Goal: Task Accomplishment & Management: Manage account settings

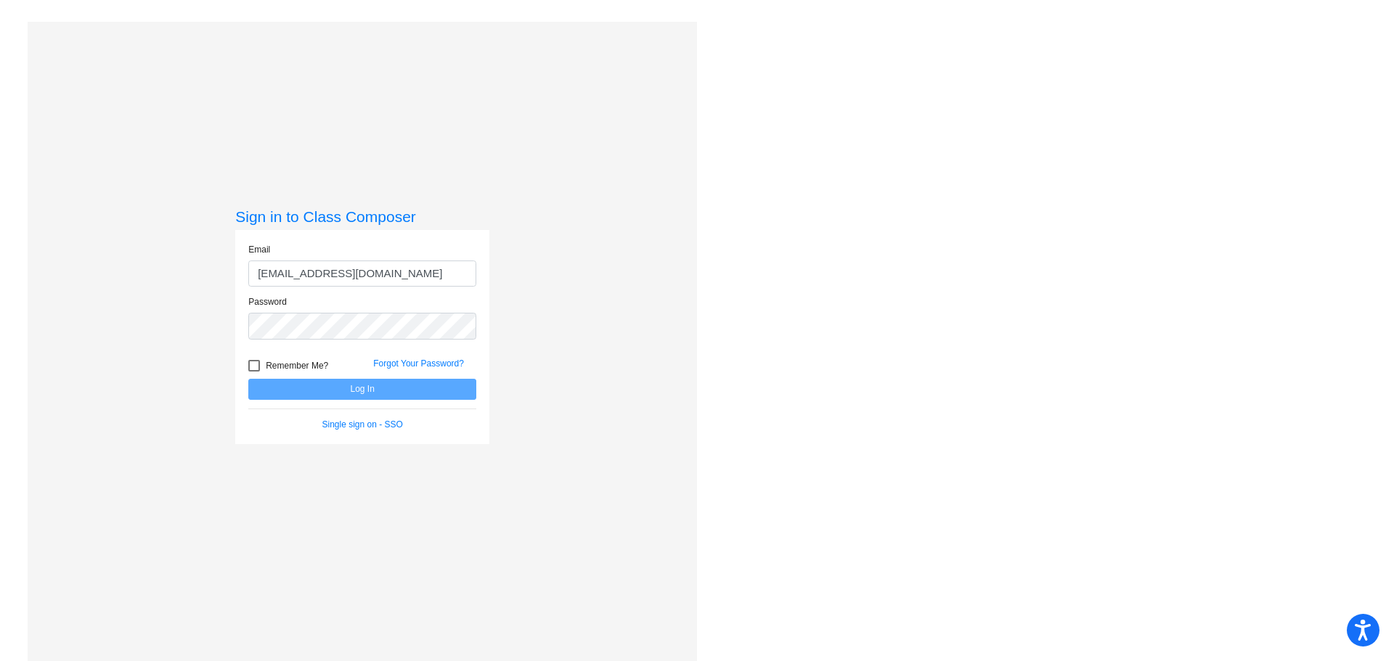
type input "kleel@victorschools.org"
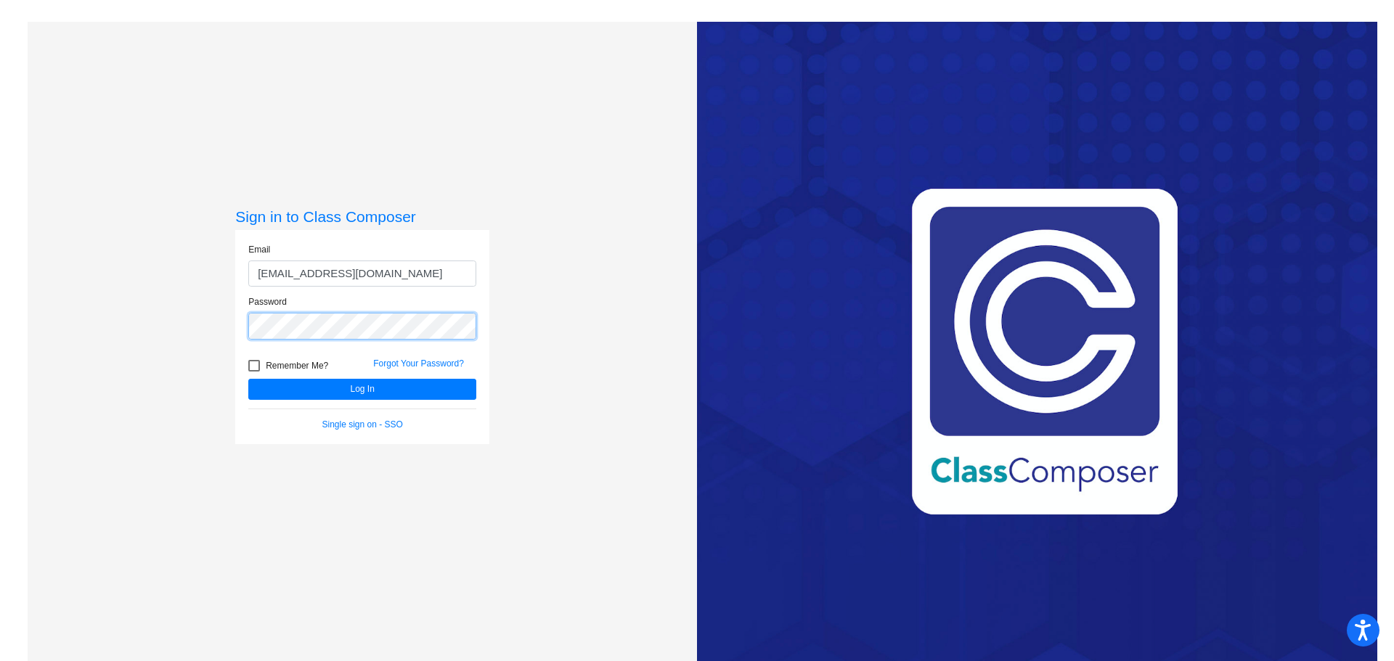
click at [248, 379] on button "Log In" at bounding box center [362, 389] width 228 height 21
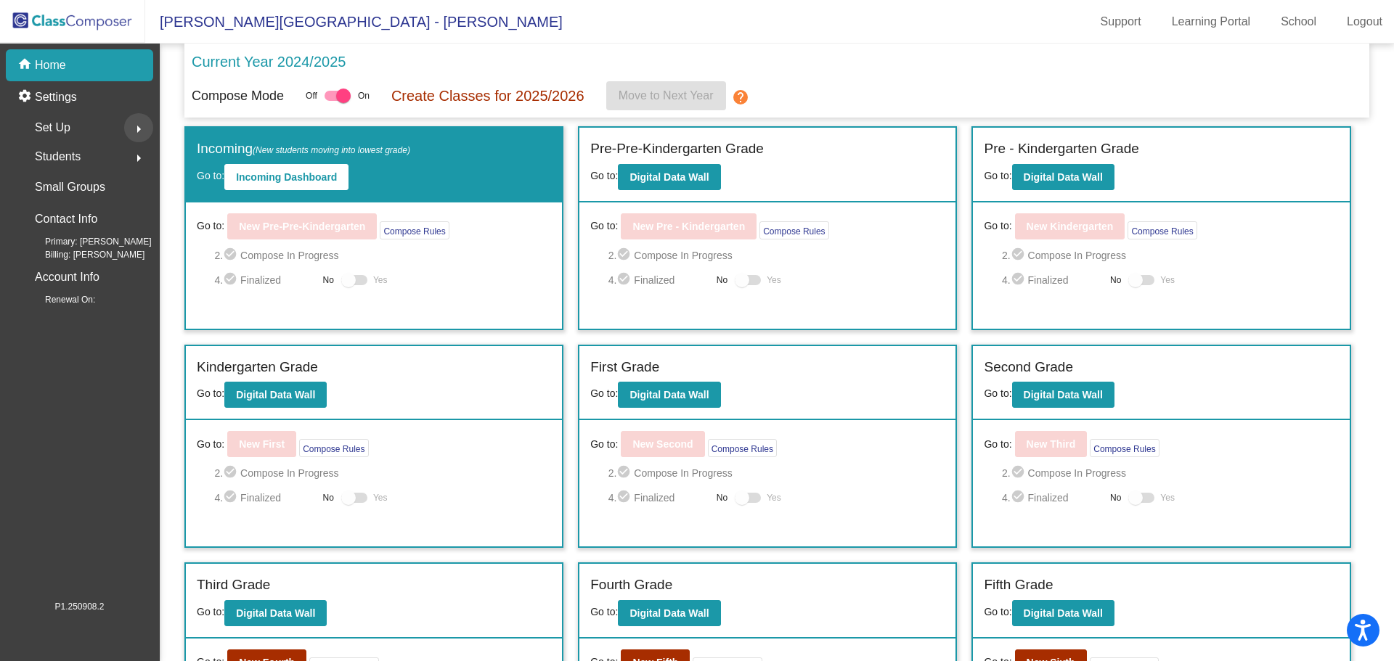
click at [135, 126] on mat-icon "arrow_right" at bounding box center [138, 129] width 17 height 17
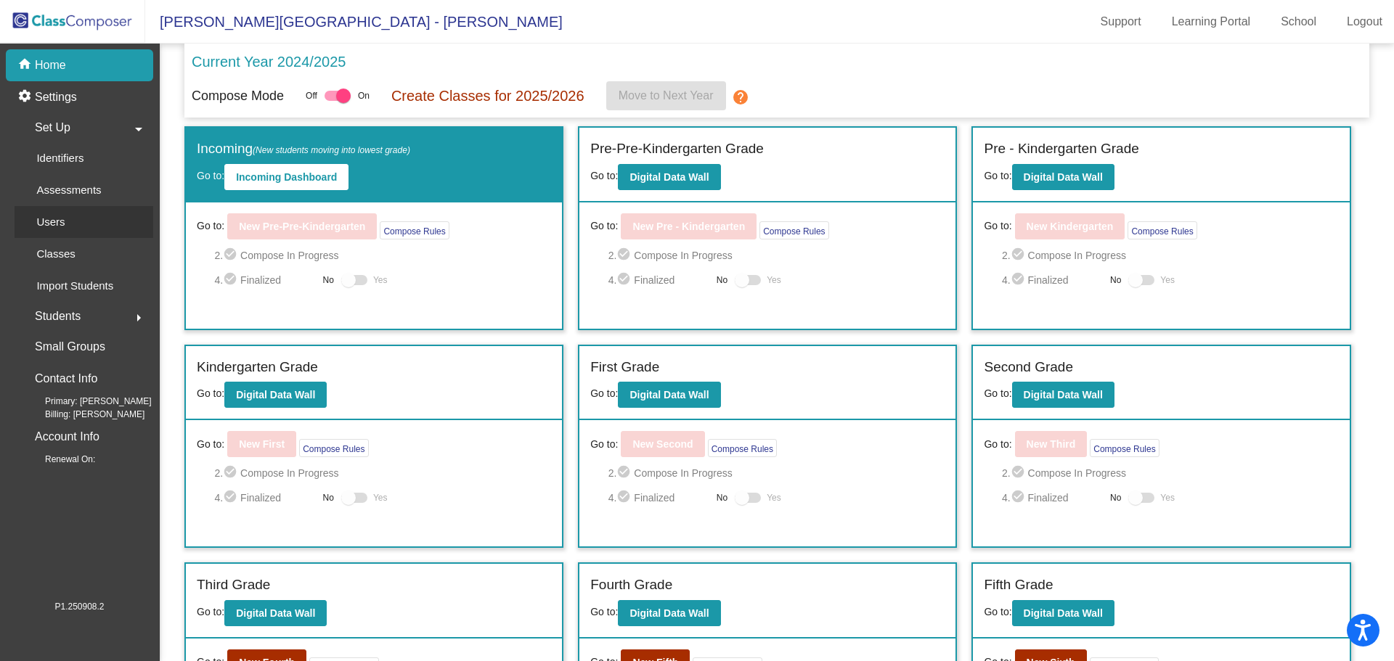
click at [126, 213] on link "Users" at bounding box center [84, 222] width 139 height 32
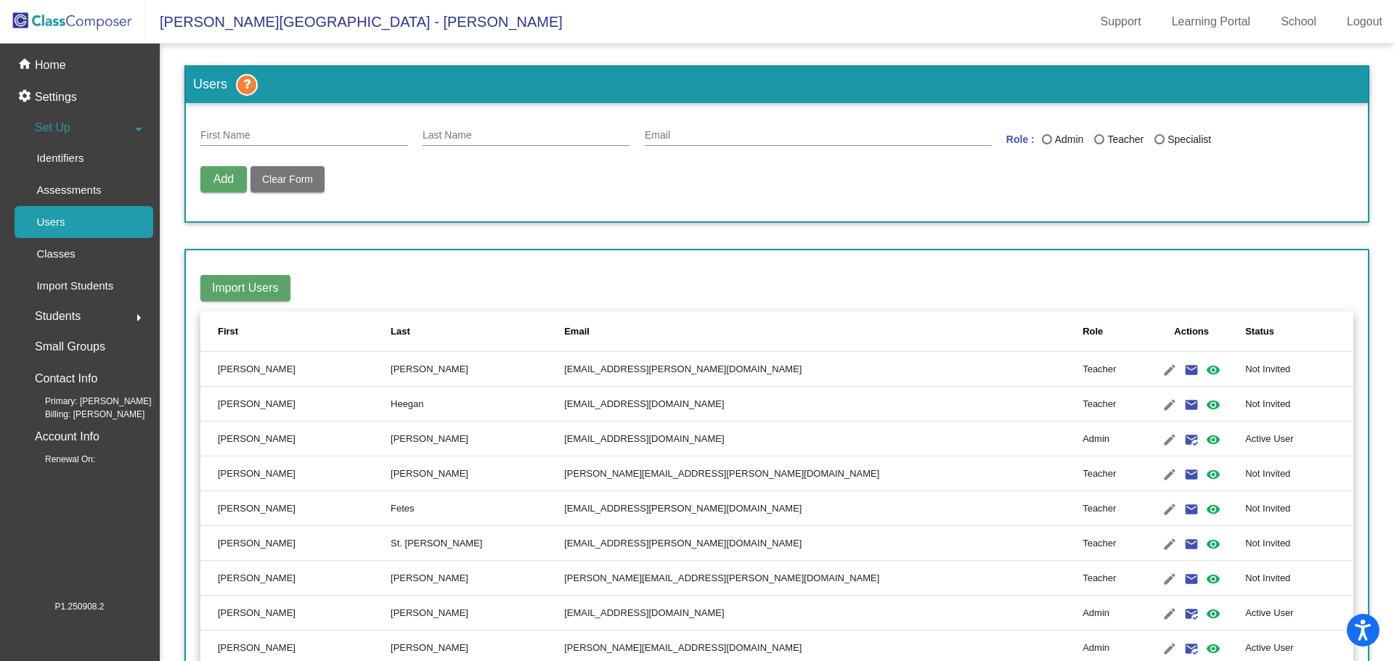
scroll to position [679, 0]
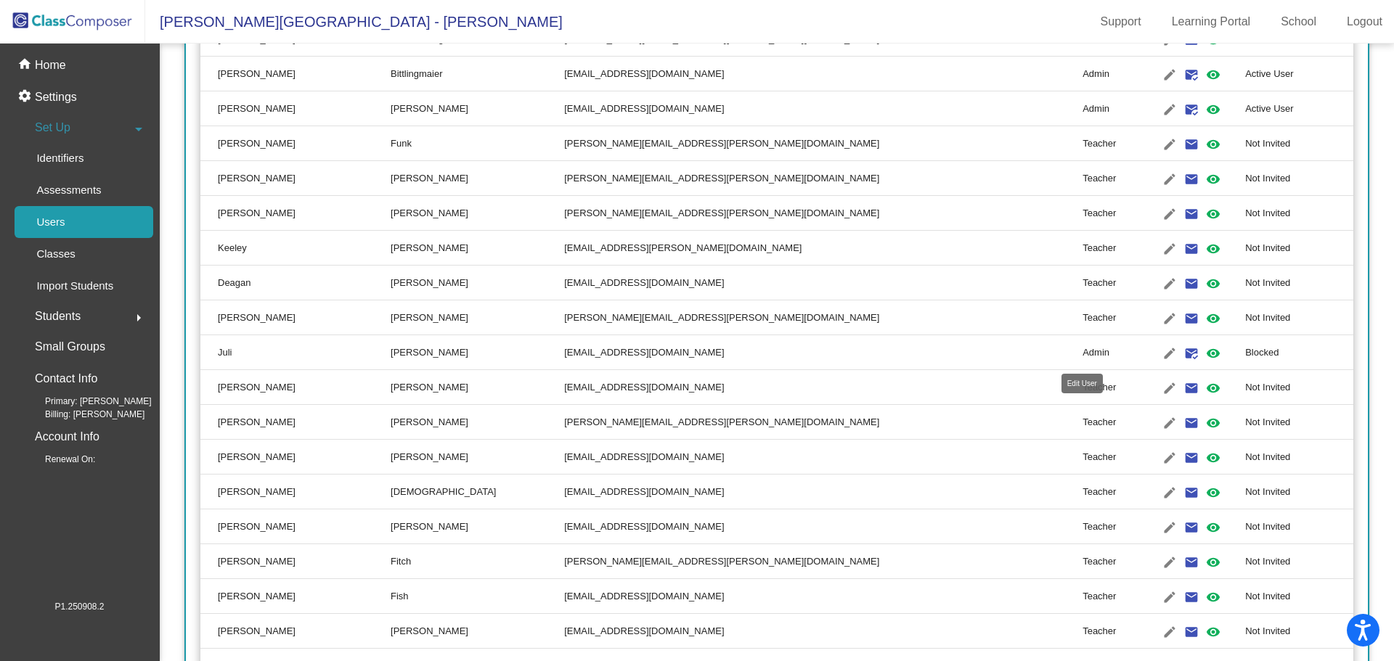
click at [1161, 351] on mat-icon "edit" at bounding box center [1169, 353] width 17 height 17
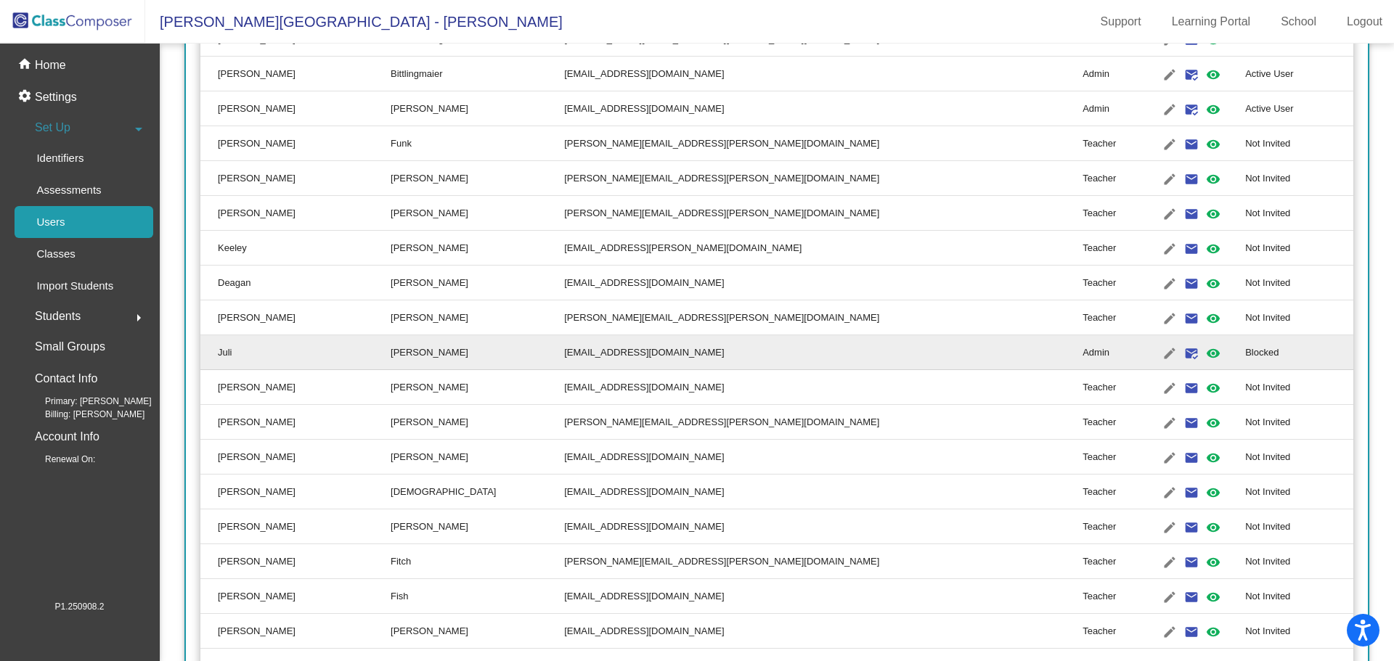
type input "Juli"
type input "Geyer"
type input "geyerj@victorschools.org"
radio input "true"
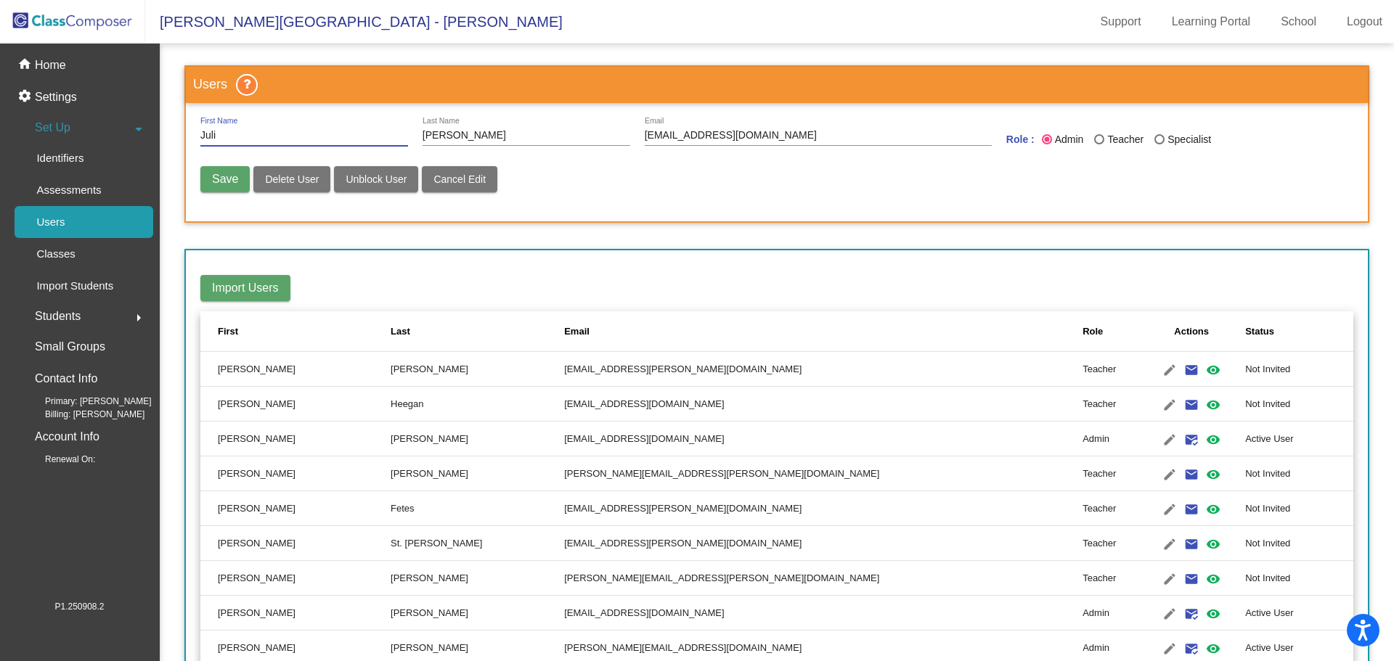
click at [377, 174] on span "Unblock User" at bounding box center [376, 180] width 61 height 12
radio input "false"
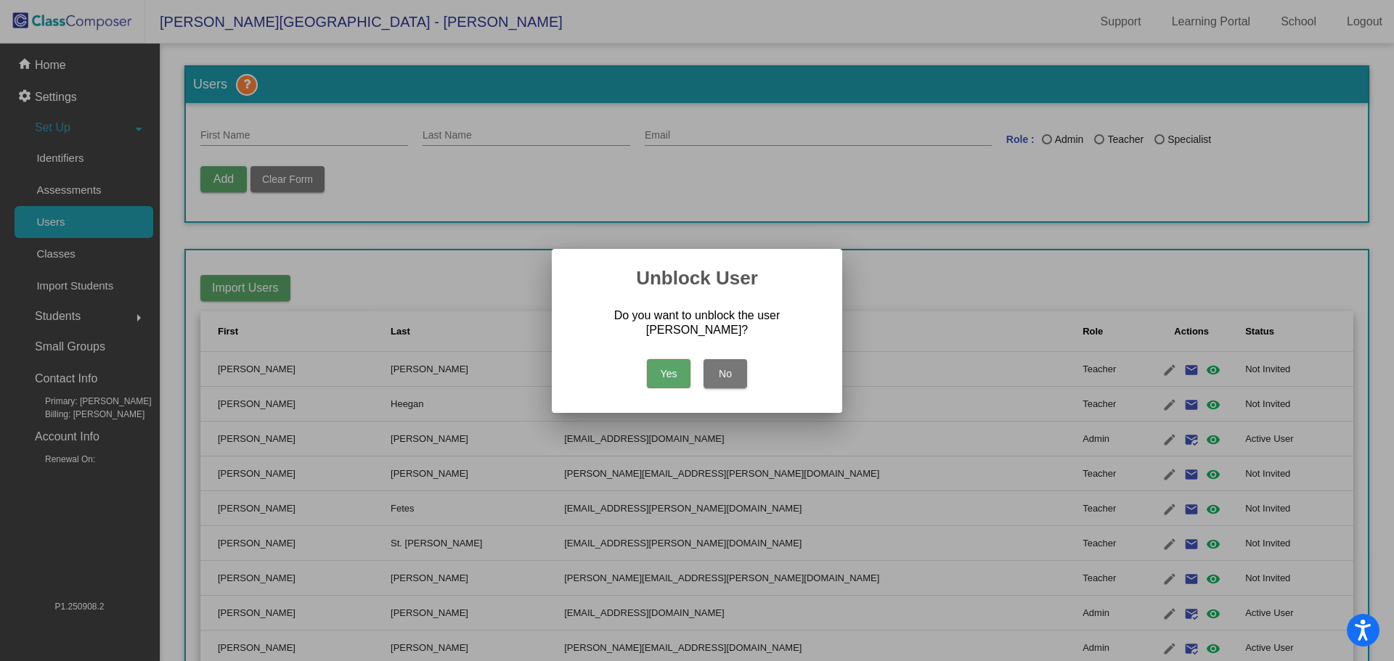
click at [667, 364] on button "Yes" at bounding box center [669, 373] width 44 height 29
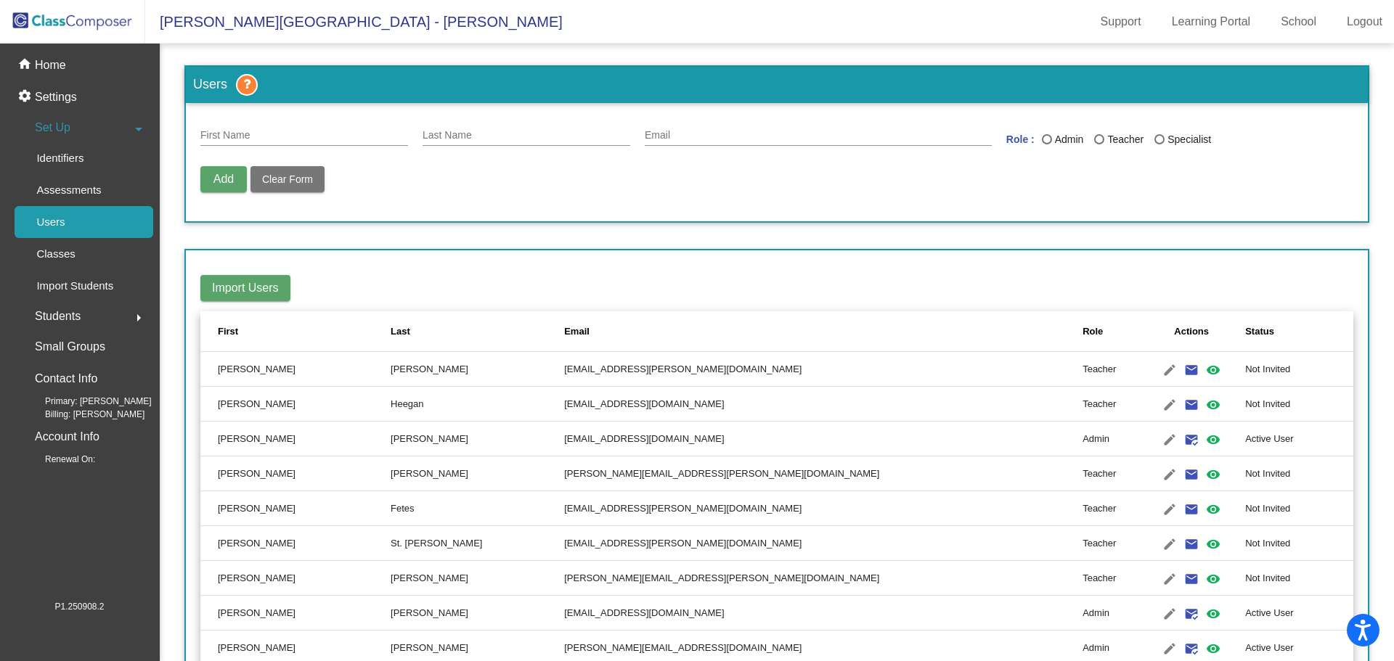
scroll to position [679, 0]
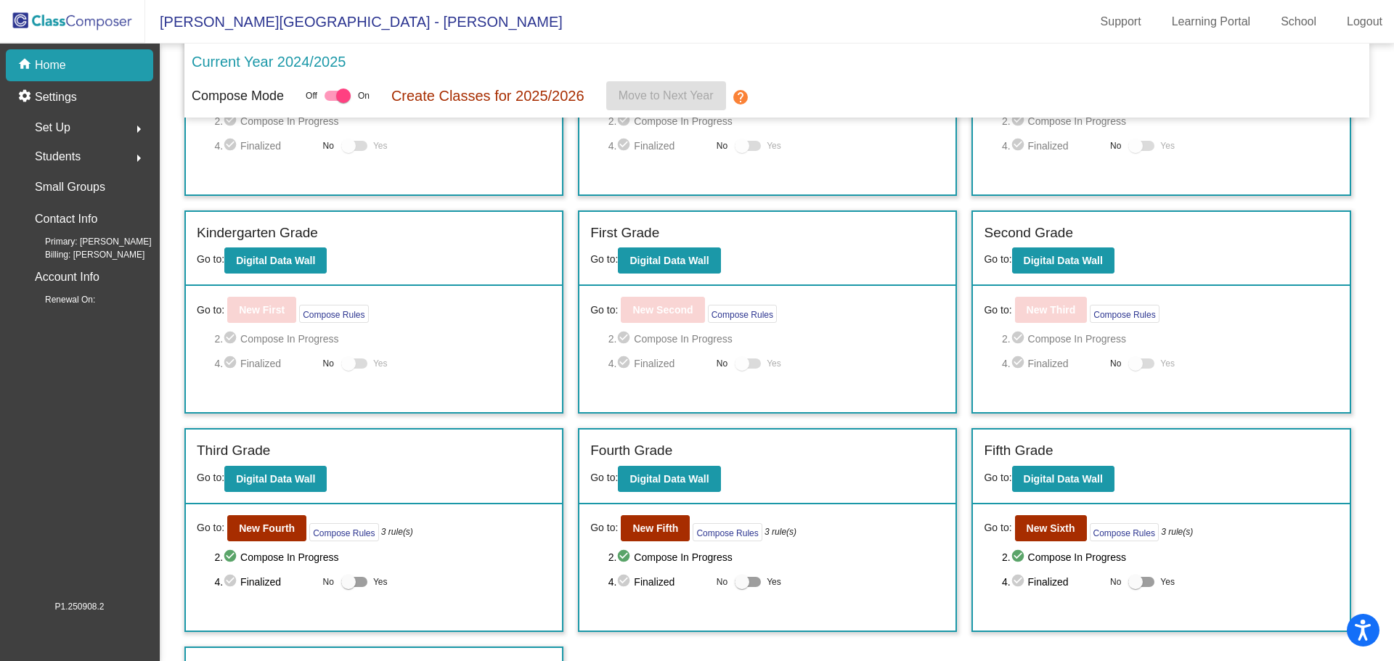
scroll to position [197, 0]
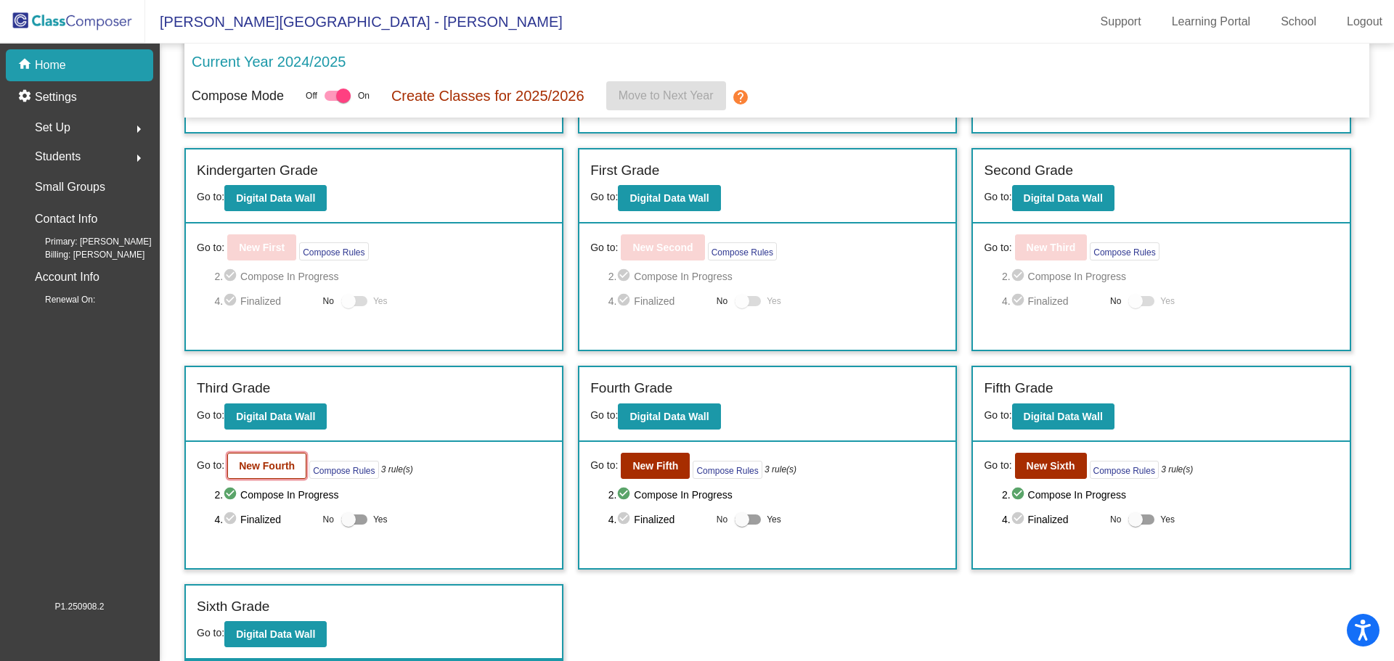
click at [277, 463] on b "New Fourth" at bounding box center [267, 466] width 56 height 12
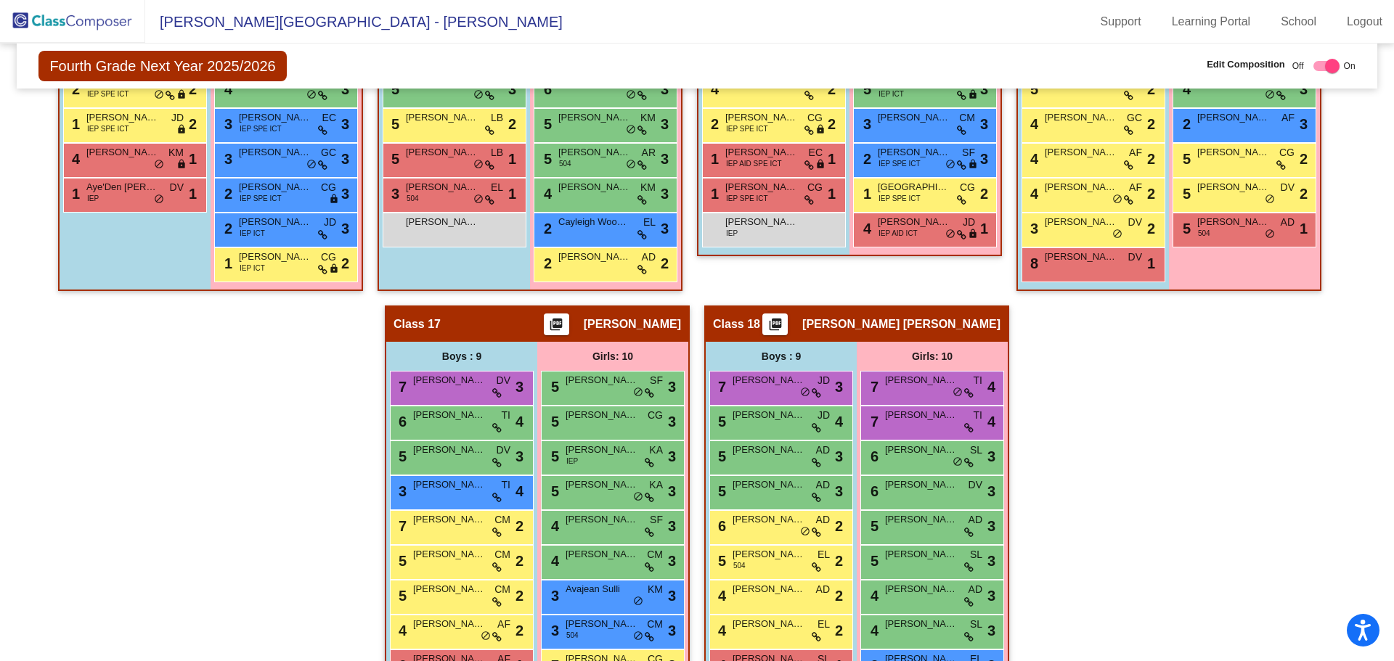
scroll to position [2374, 0]
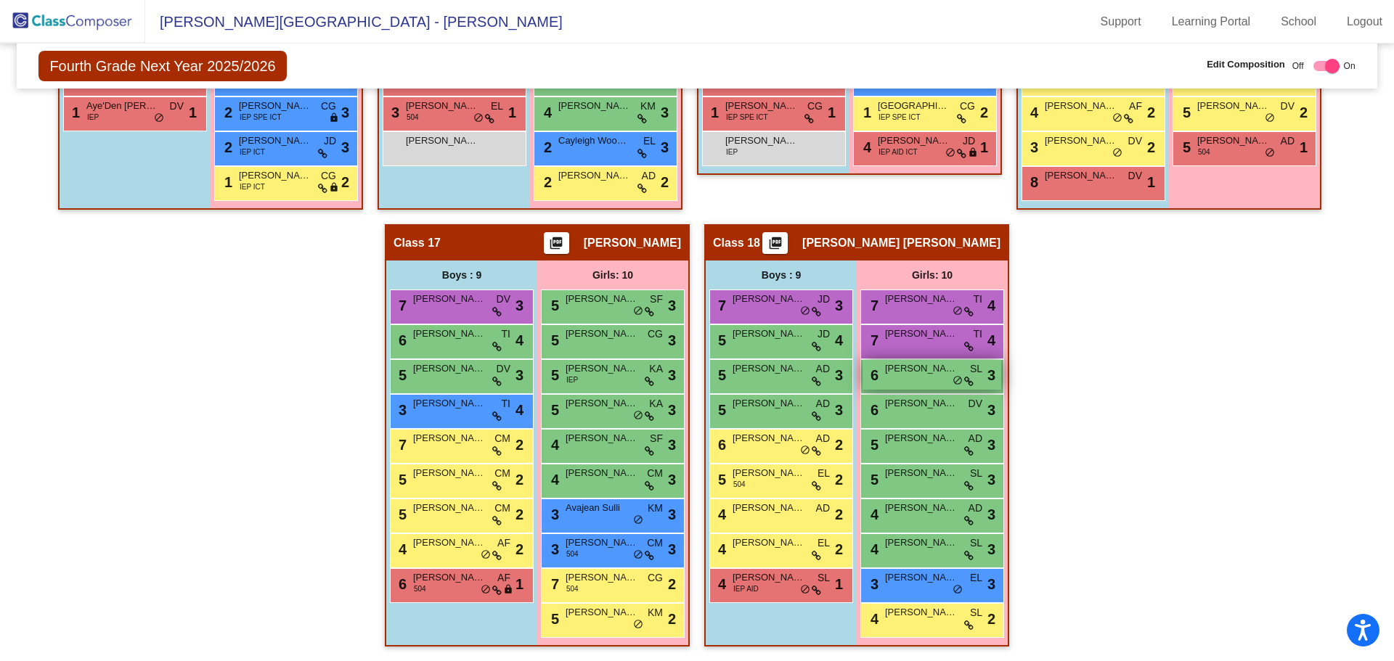
click at [911, 375] on span "[PERSON_NAME]" at bounding box center [921, 369] width 73 height 15
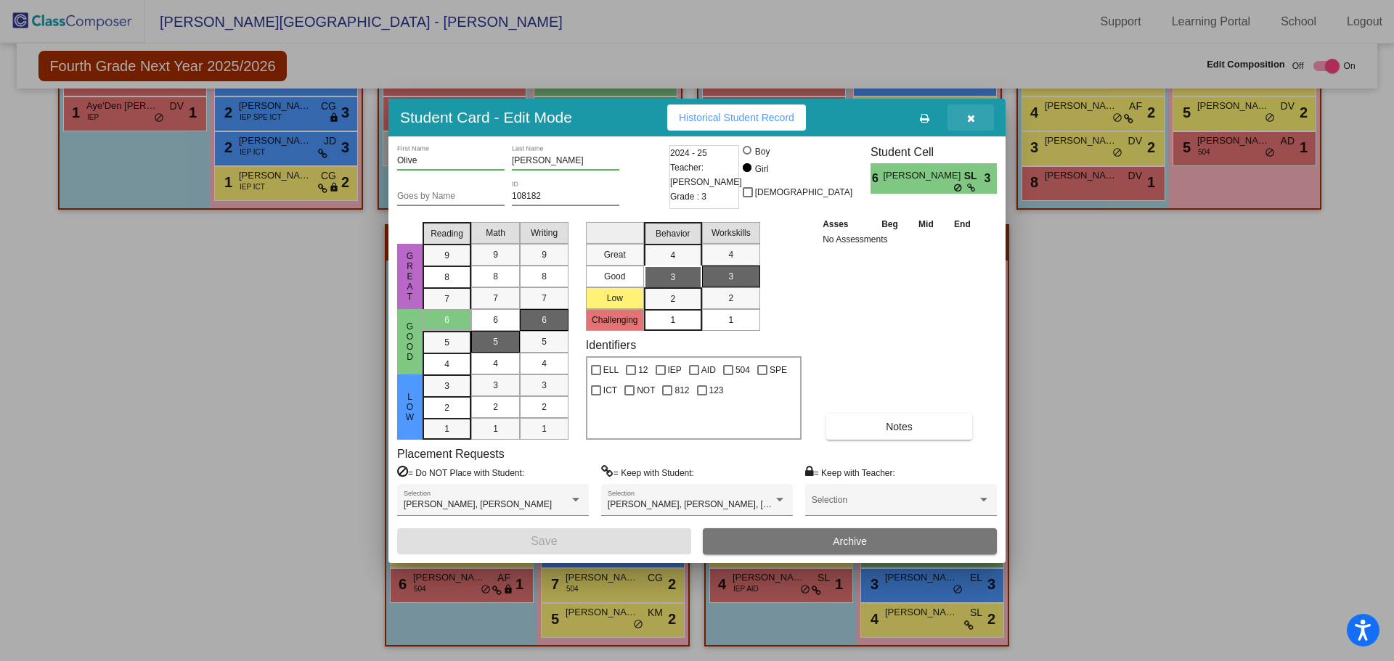
click at [969, 125] on button "button" at bounding box center [971, 118] width 46 height 26
